Goal: Information Seeking & Learning: Learn about a topic

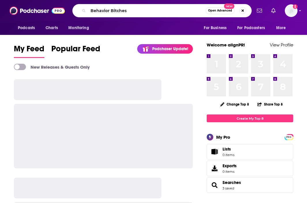
type input "Behavior Bitches"
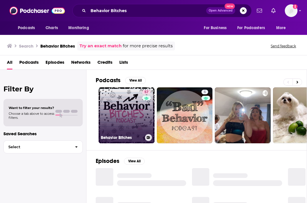
click at [121, 115] on link "57 Behavior Bitches" at bounding box center [127, 115] width 56 height 56
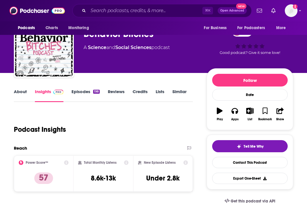
scroll to position [22, 0]
